Goal: Check status

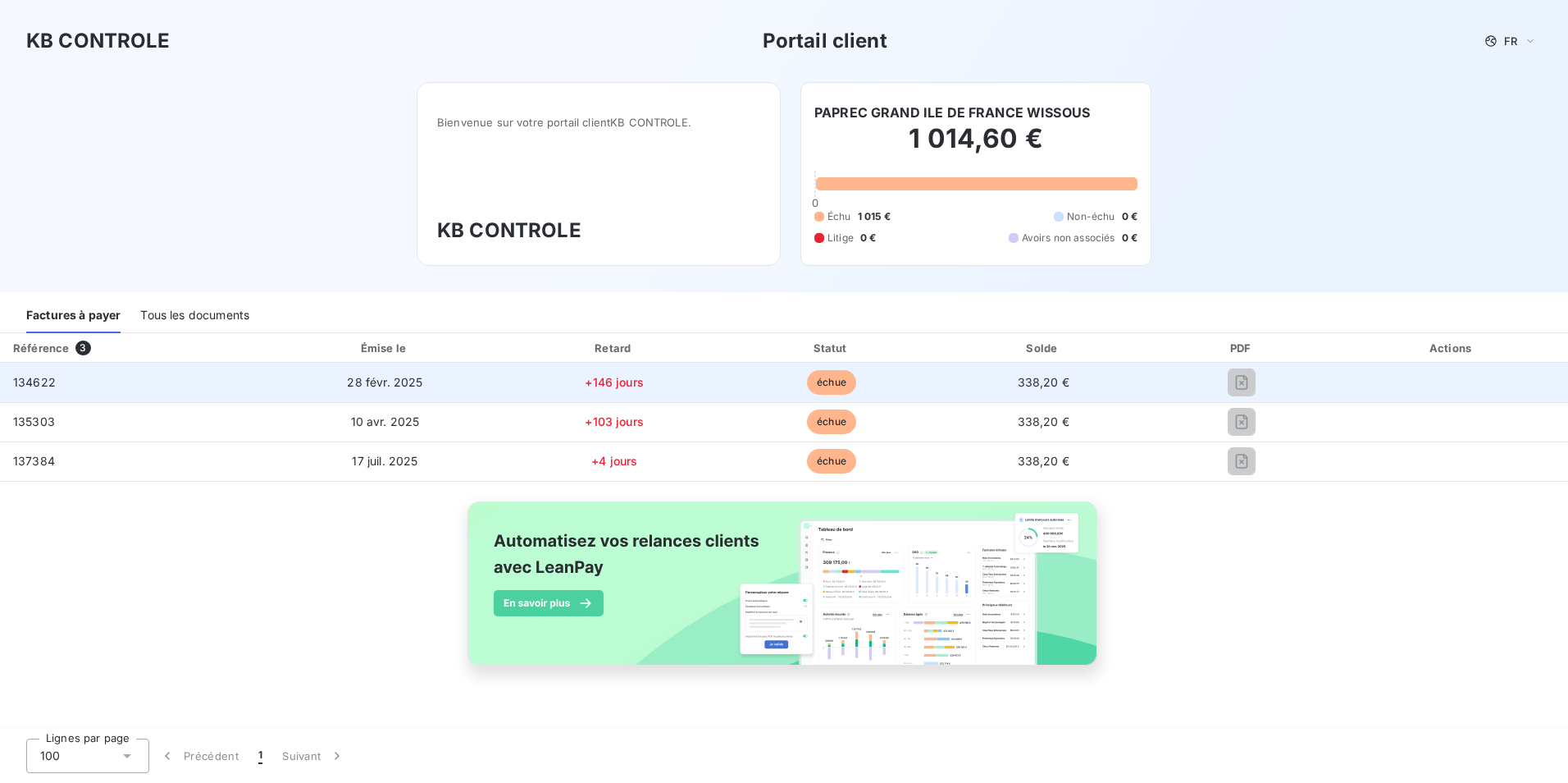
click at [32, 381] on span "134622" at bounding box center [34, 382] width 43 height 14
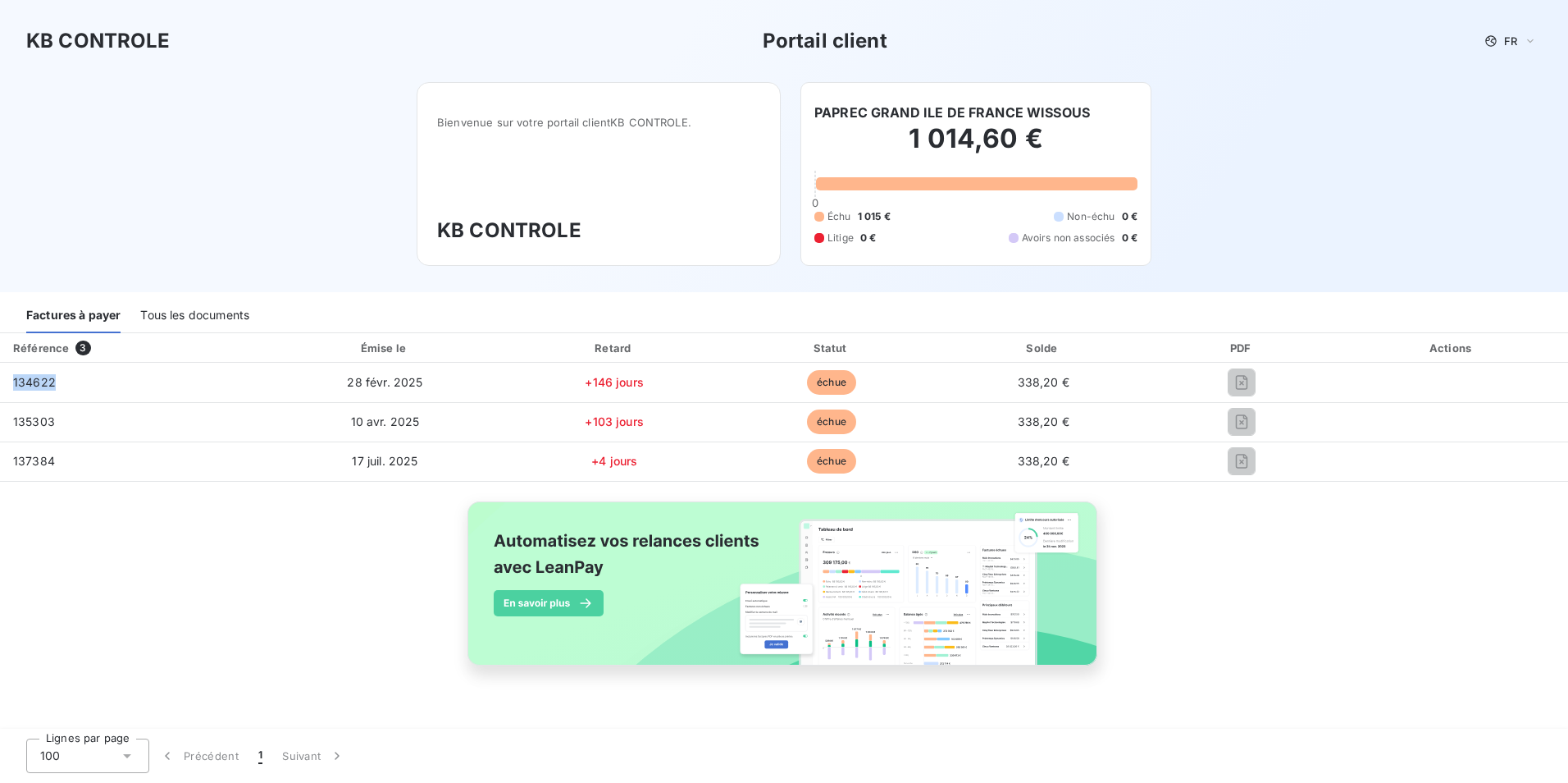
copy span "134622"
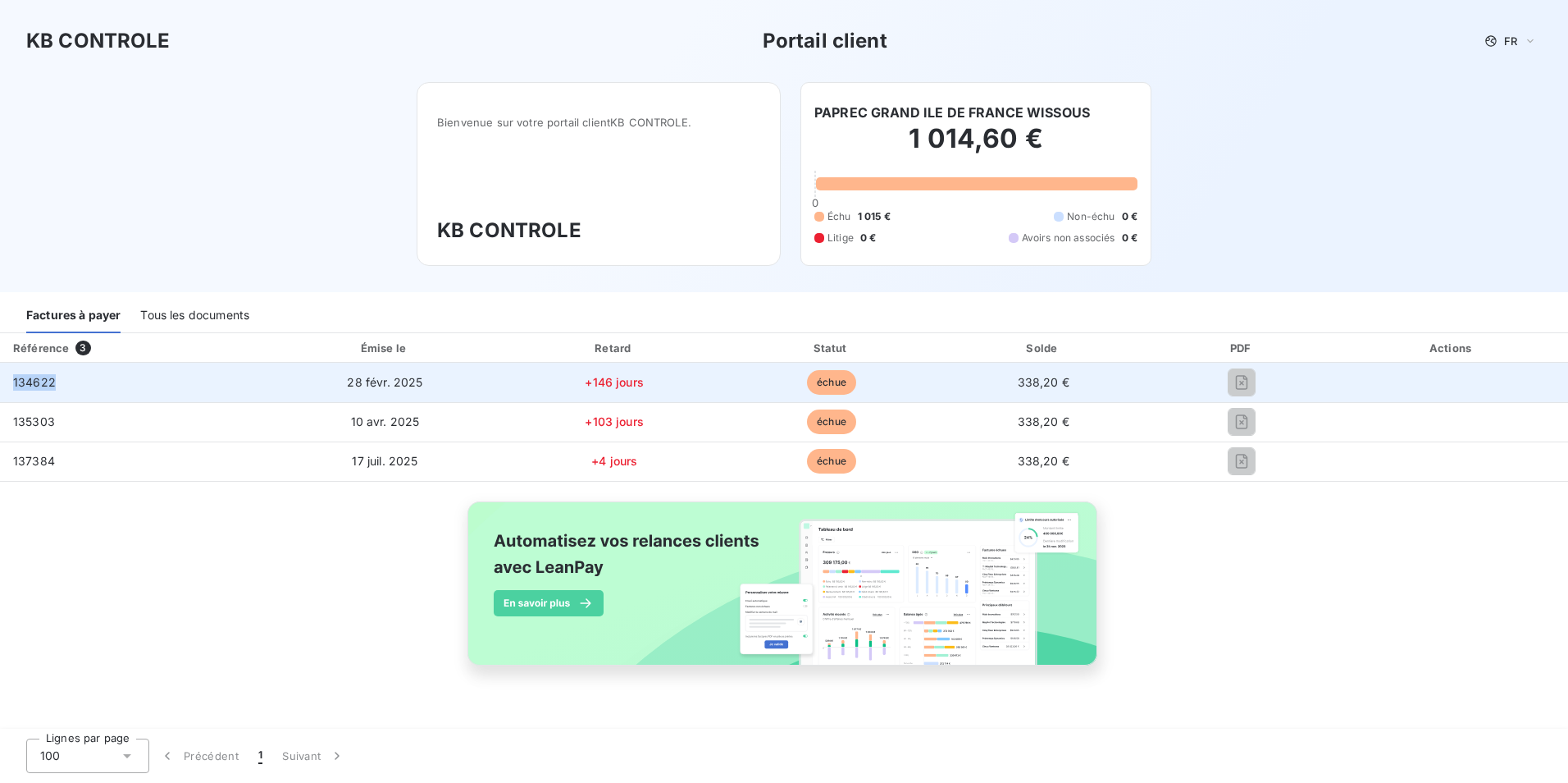
click at [29, 383] on span "134622" at bounding box center [34, 382] width 43 height 14
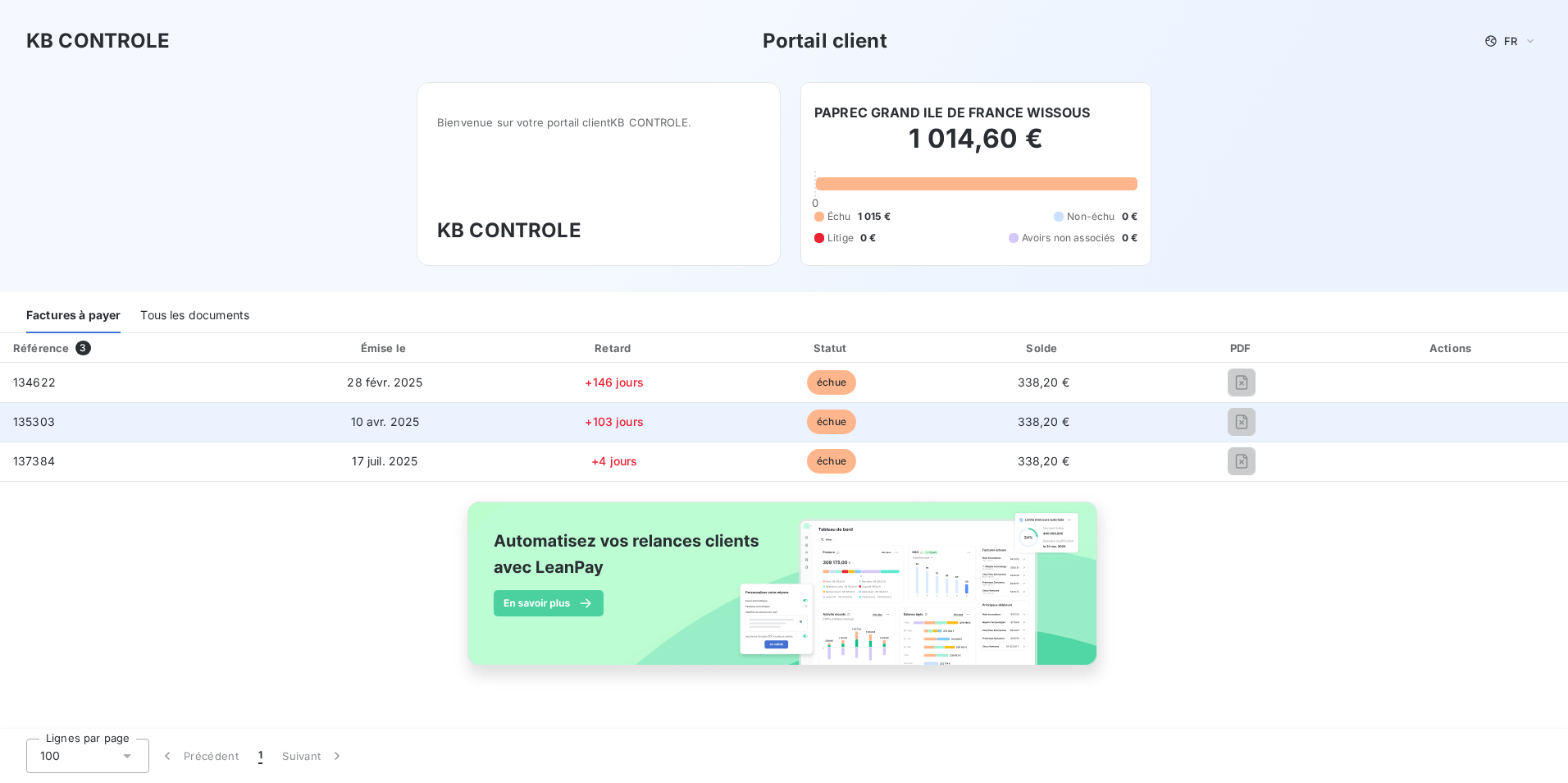
click at [43, 421] on span "135303" at bounding box center [34, 421] width 42 height 14
click at [42, 421] on span "135303" at bounding box center [34, 421] width 42 height 14
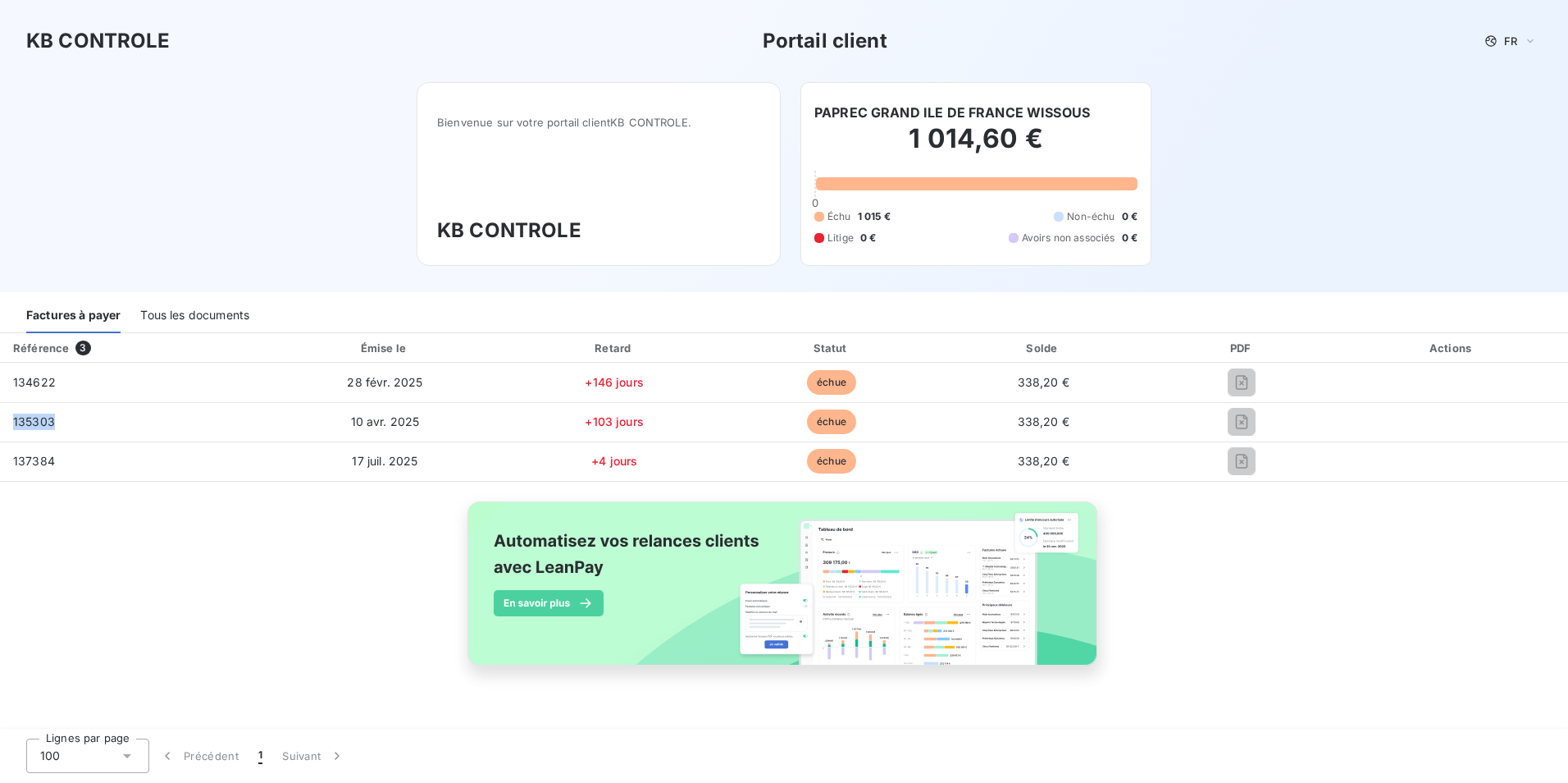
copy span "135303"
click at [198, 312] on div "Tous les documents" at bounding box center [195, 316] width 109 height 34
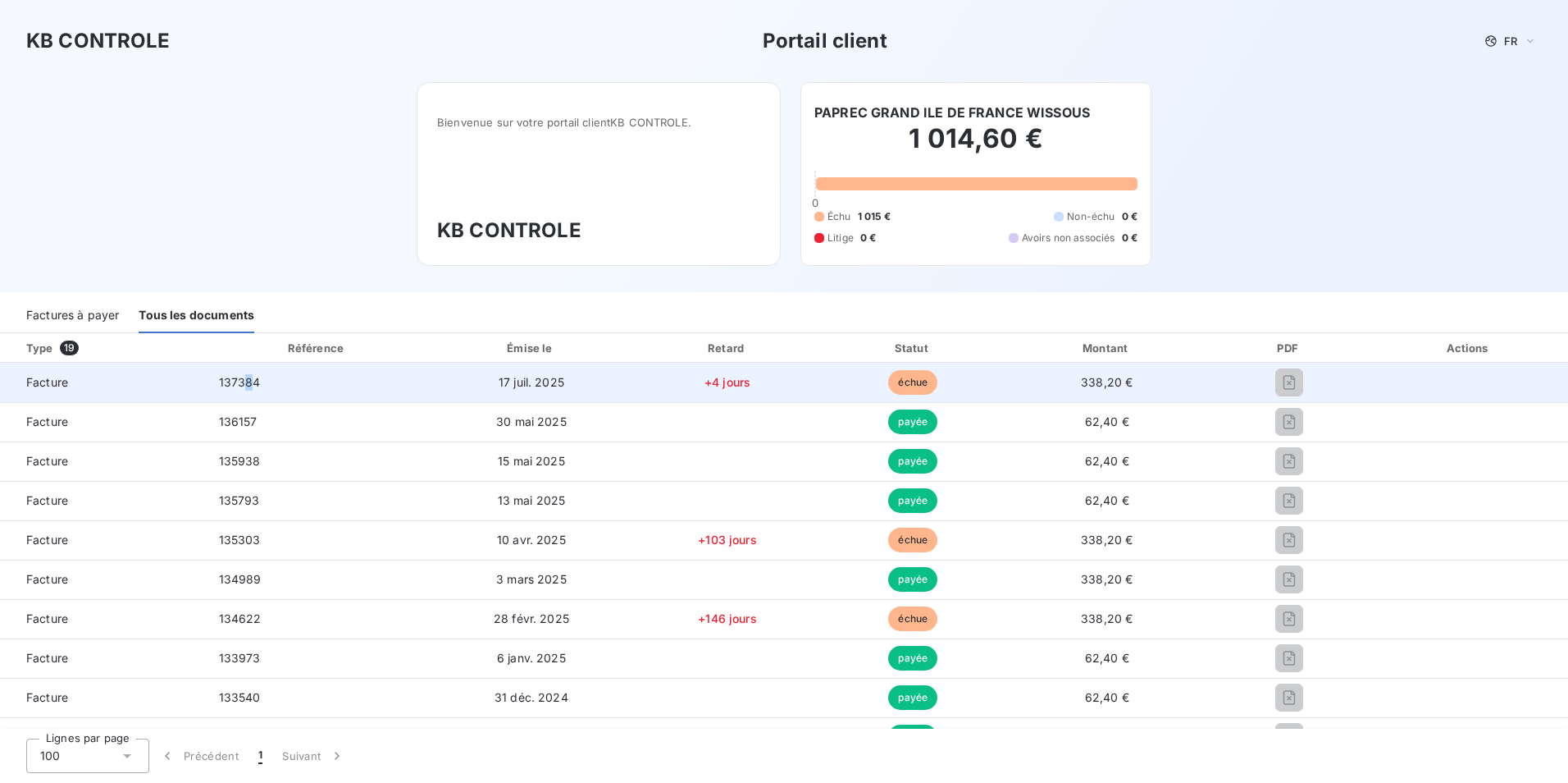
click at [247, 381] on span "137384" at bounding box center [240, 382] width 42 height 14
drag, startPoint x: 259, startPoint y: 378, endPoint x: 198, endPoint y: 387, distance: 61.7
click at [198, 387] on tr "Facture 137384 [DATE] +4 jours échue 338,20 €" at bounding box center [784, 382] width 1568 height 39
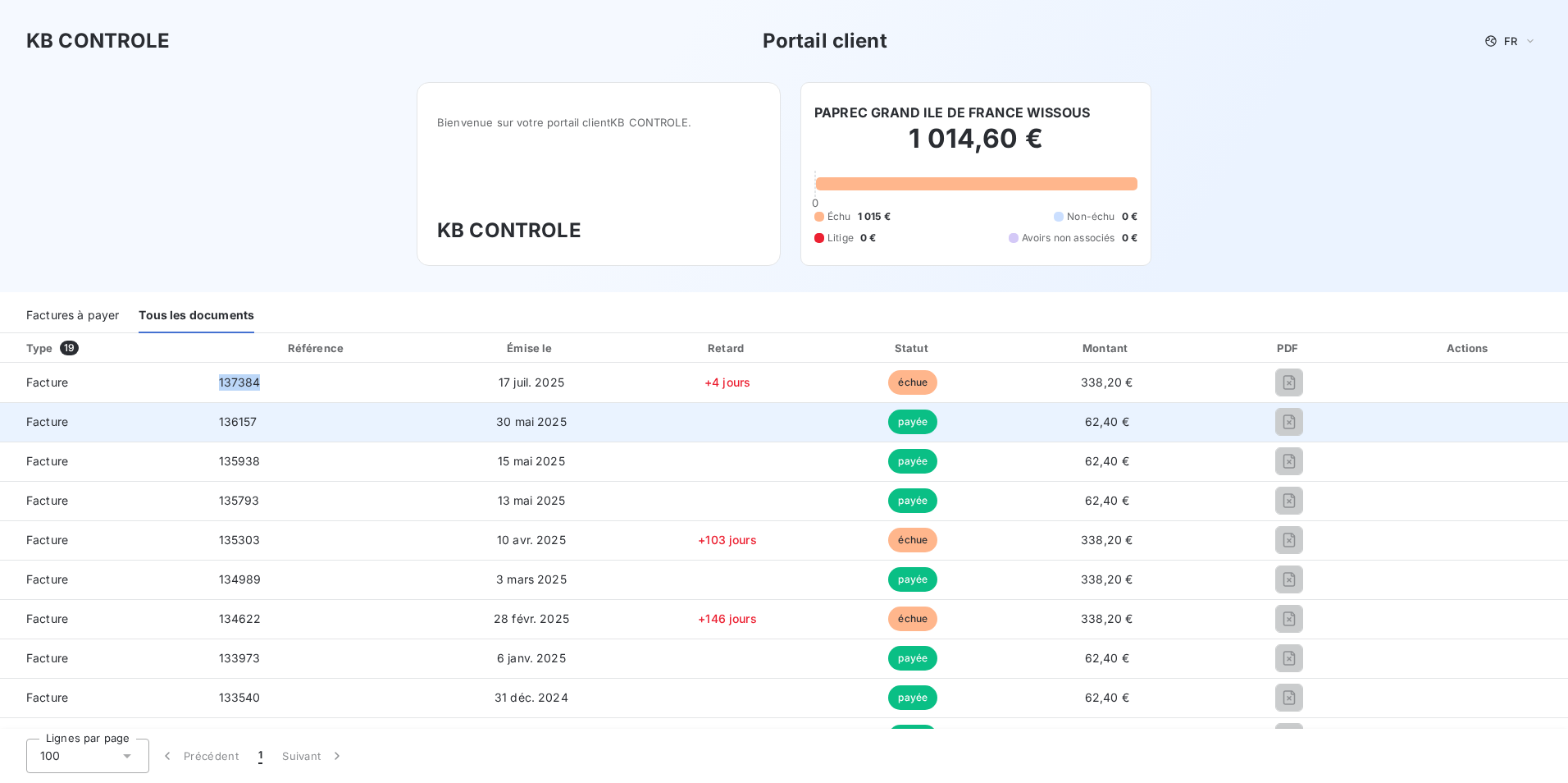
copy tr "137384"
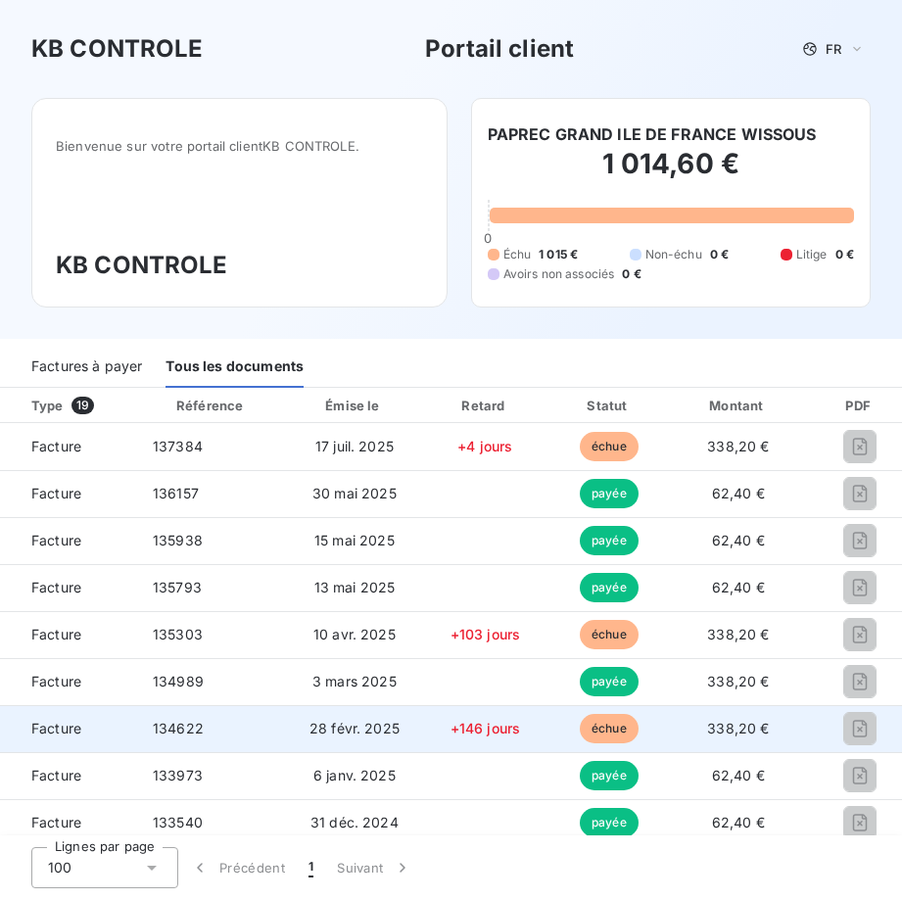
click at [181, 740] on td "134622" at bounding box center [211, 728] width 149 height 47
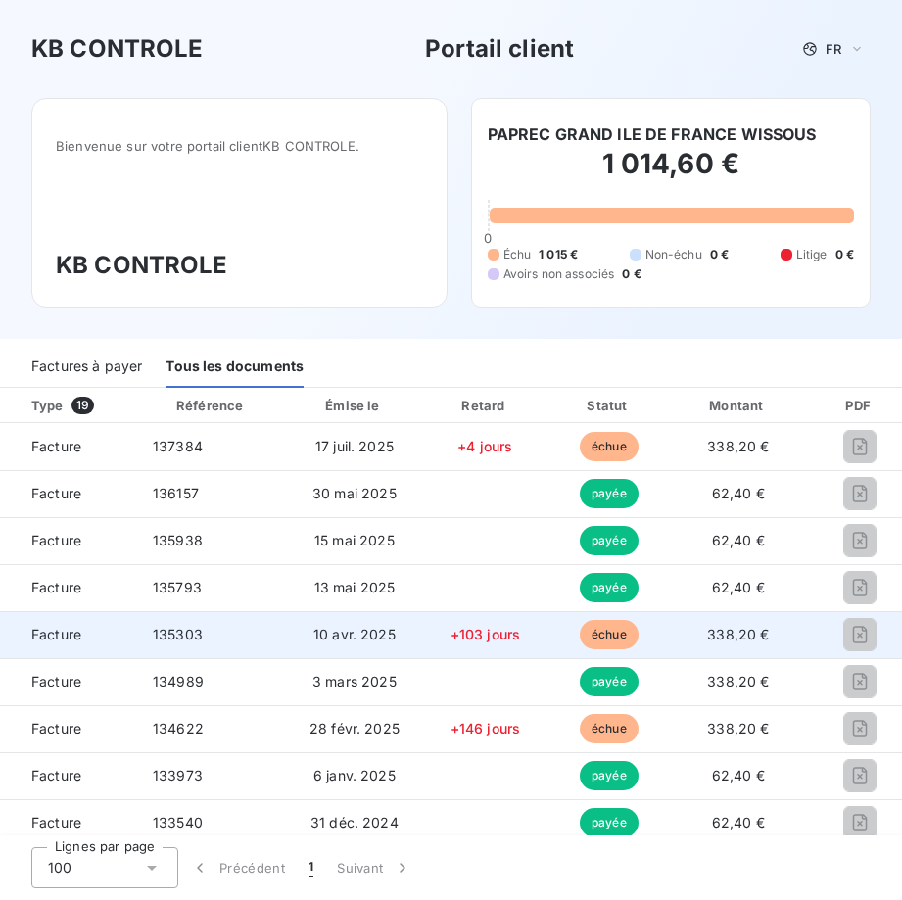
click at [209, 639] on td "135303" at bounding box center [211, 634] width 149 height 47
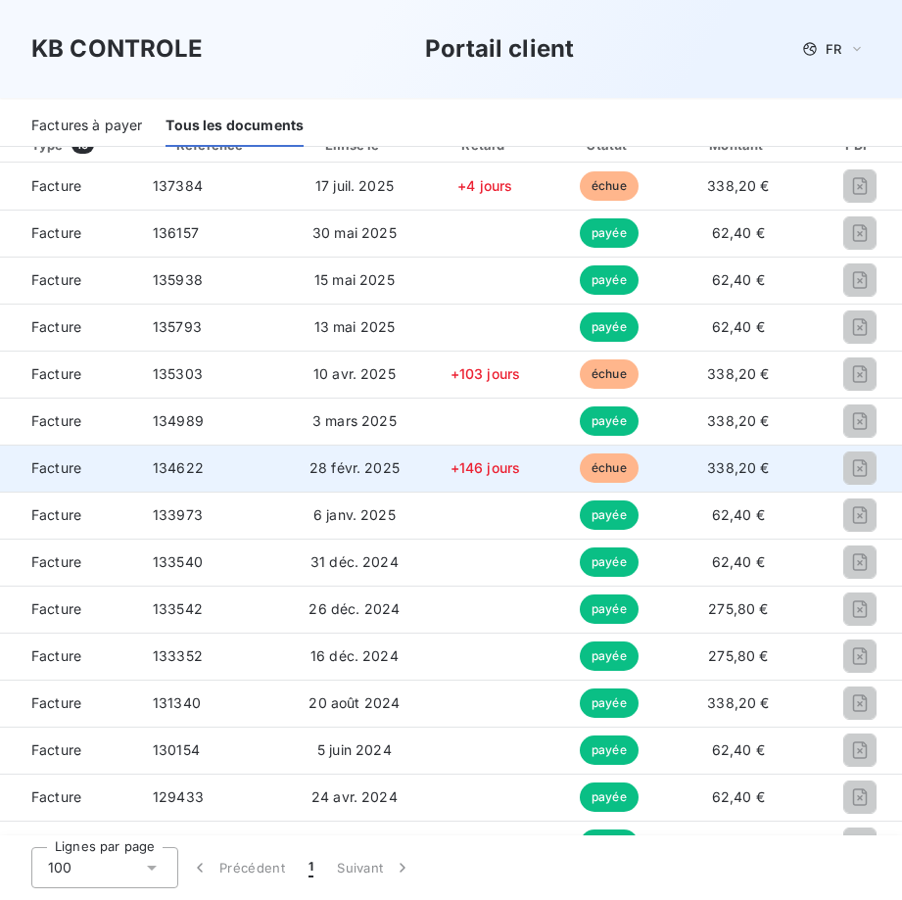
scroll to position [294, 0]
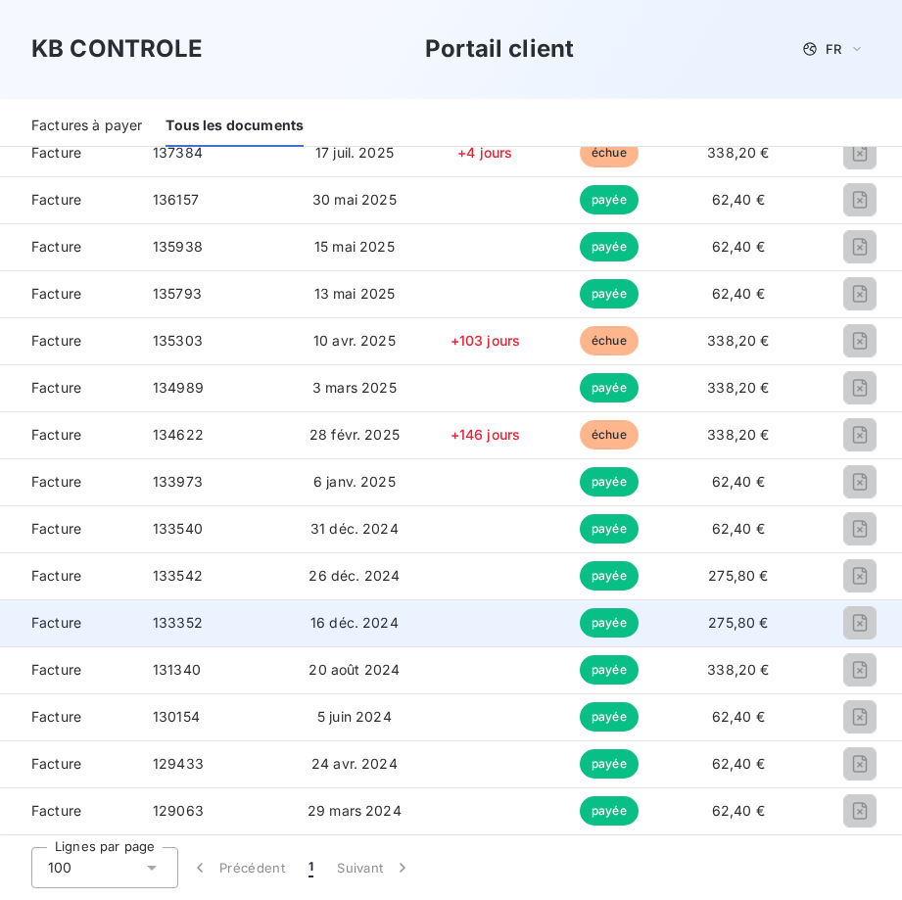
click at [199, 631] on div "133352" at bounding box center [178, 623] width 50 height 20
